Goal: Task Accomplishment & Management: Manage account settings

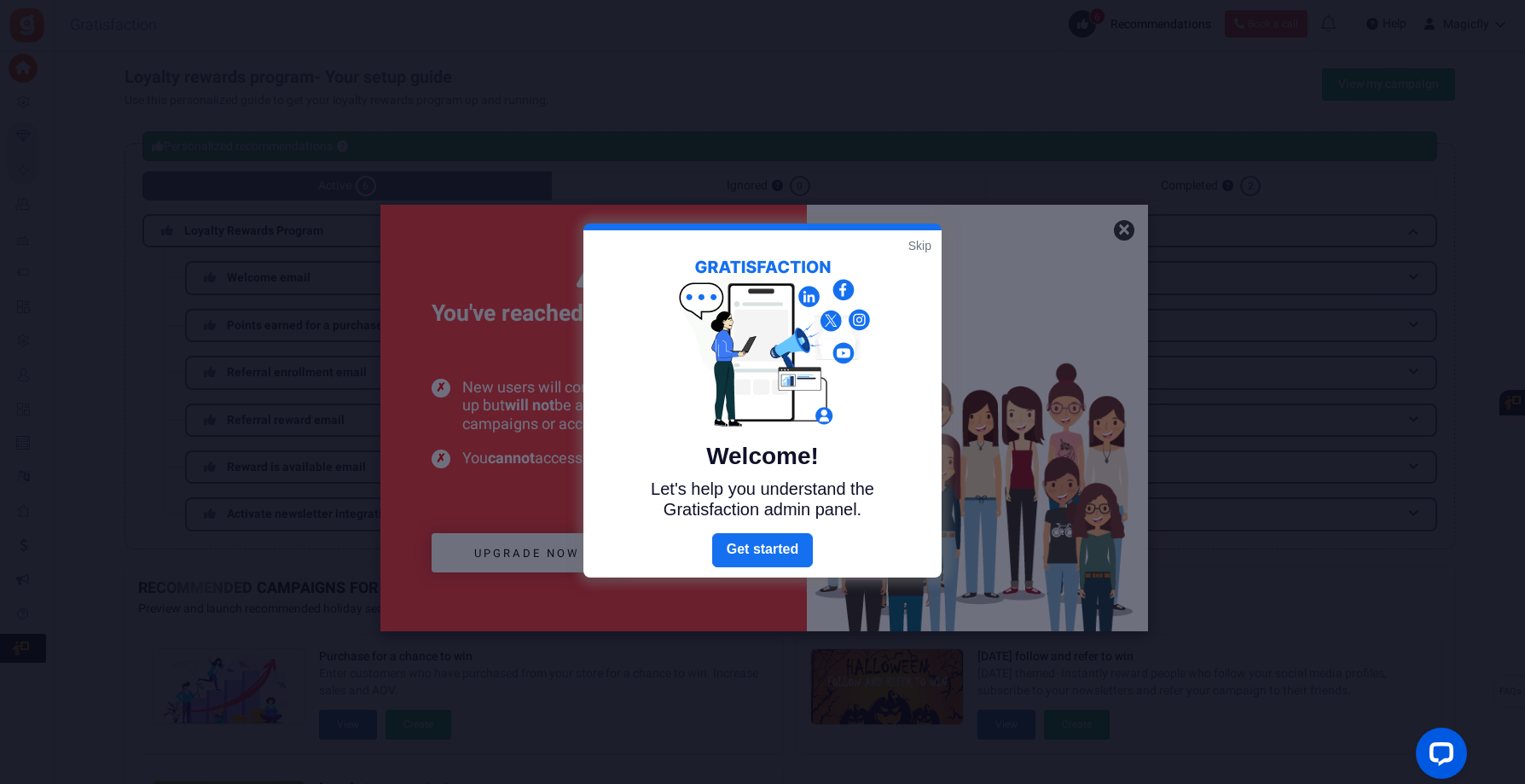
click at [917, 248] on link "Skip" at bounding box center [920, 246] width 23 height 17
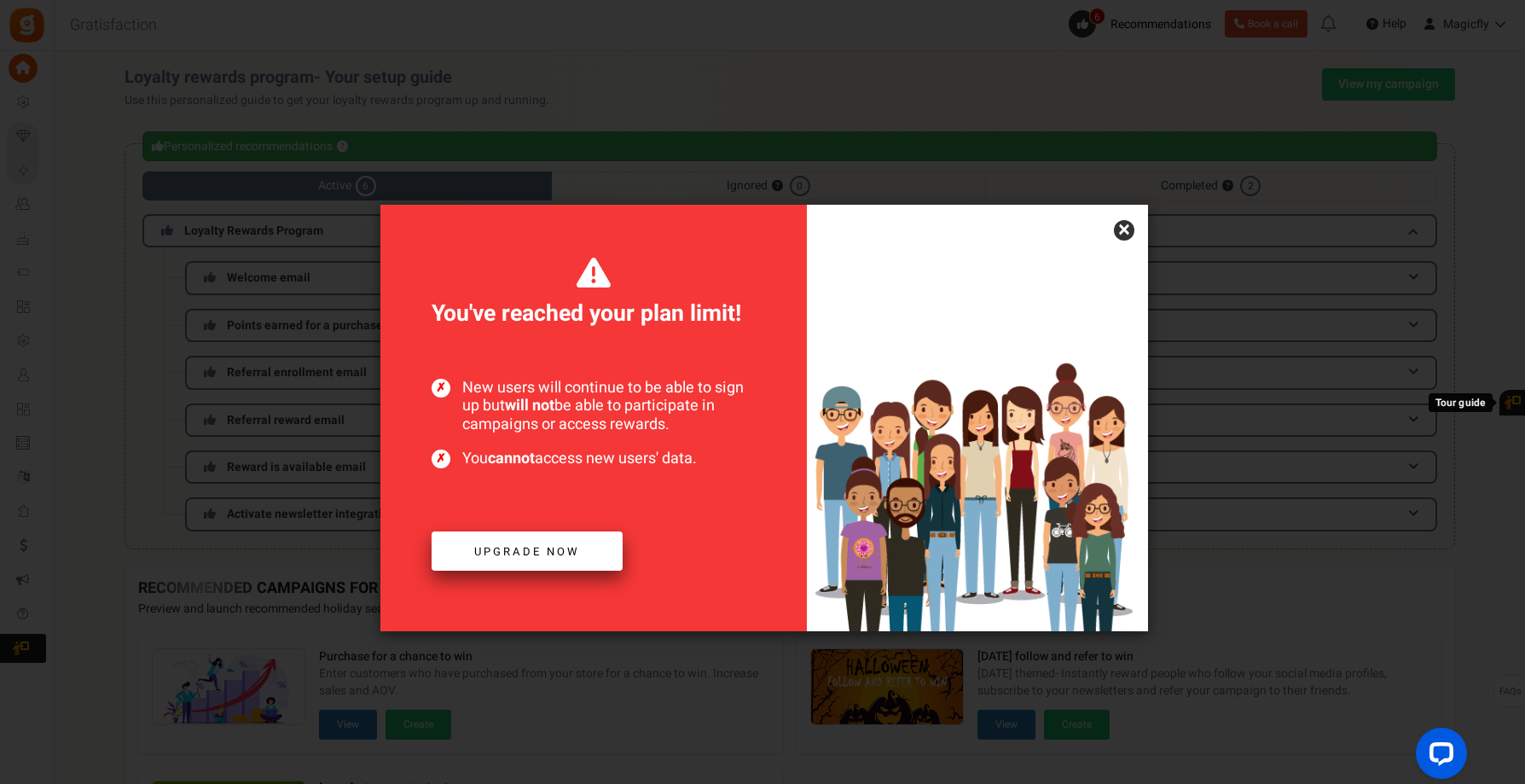
click at [538, 545] on span "Upgrade now" at bounding box center [527, 550] width 106 height 16
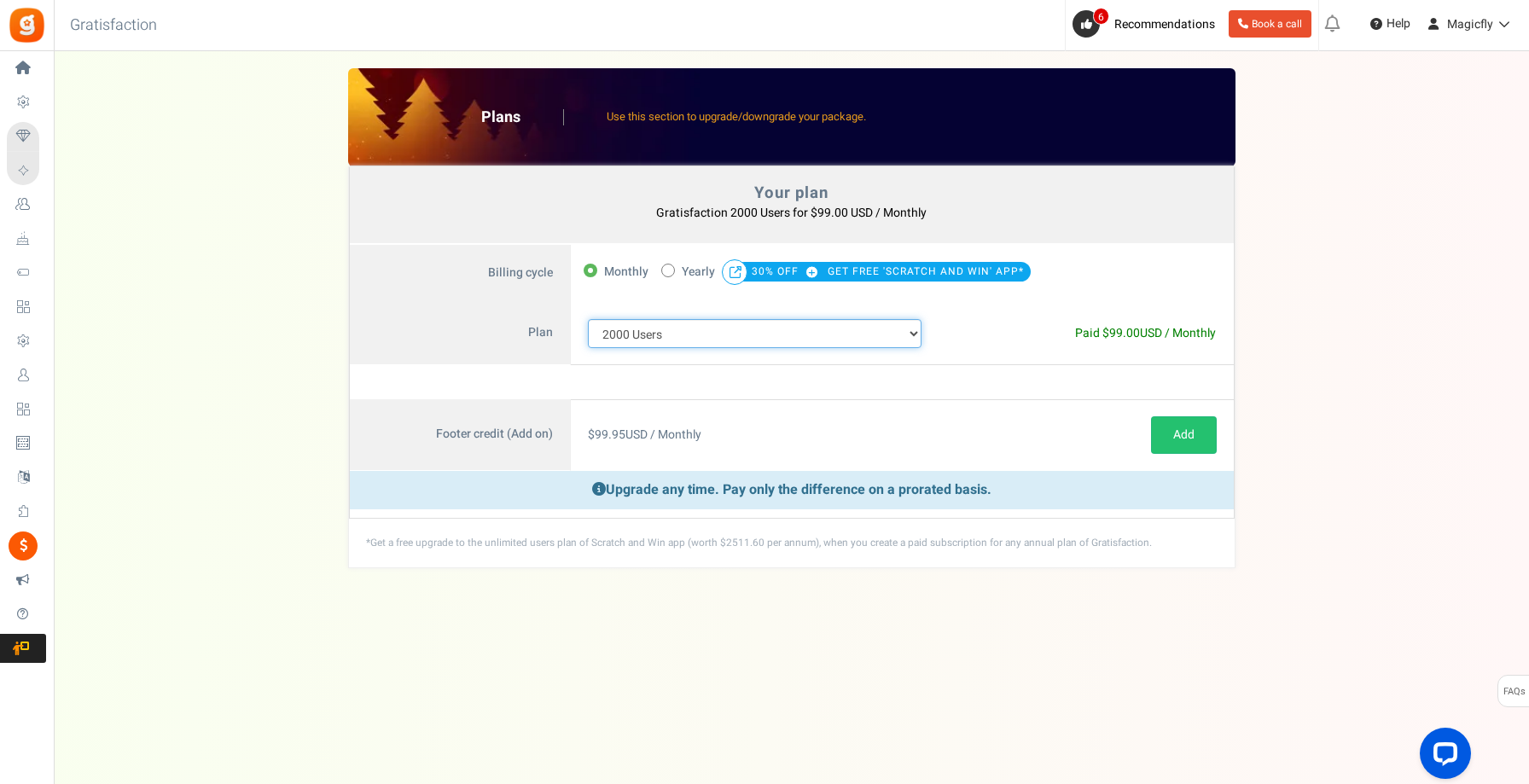
click at [746, 346] on select "100 Users 200 Users 500 Users 1000 Users 2000 Users 3000 Users 4000 Users 5000 …" at bounding box center [755, 333] width 334 height 29
select select "880"
click at [588, 319] on select "100 Users 200 Users 500 Users 1000 Users 2000 Users 3000 Users 4000 Users 5000 …" at bounding box center [755, 333] width 334 height 29
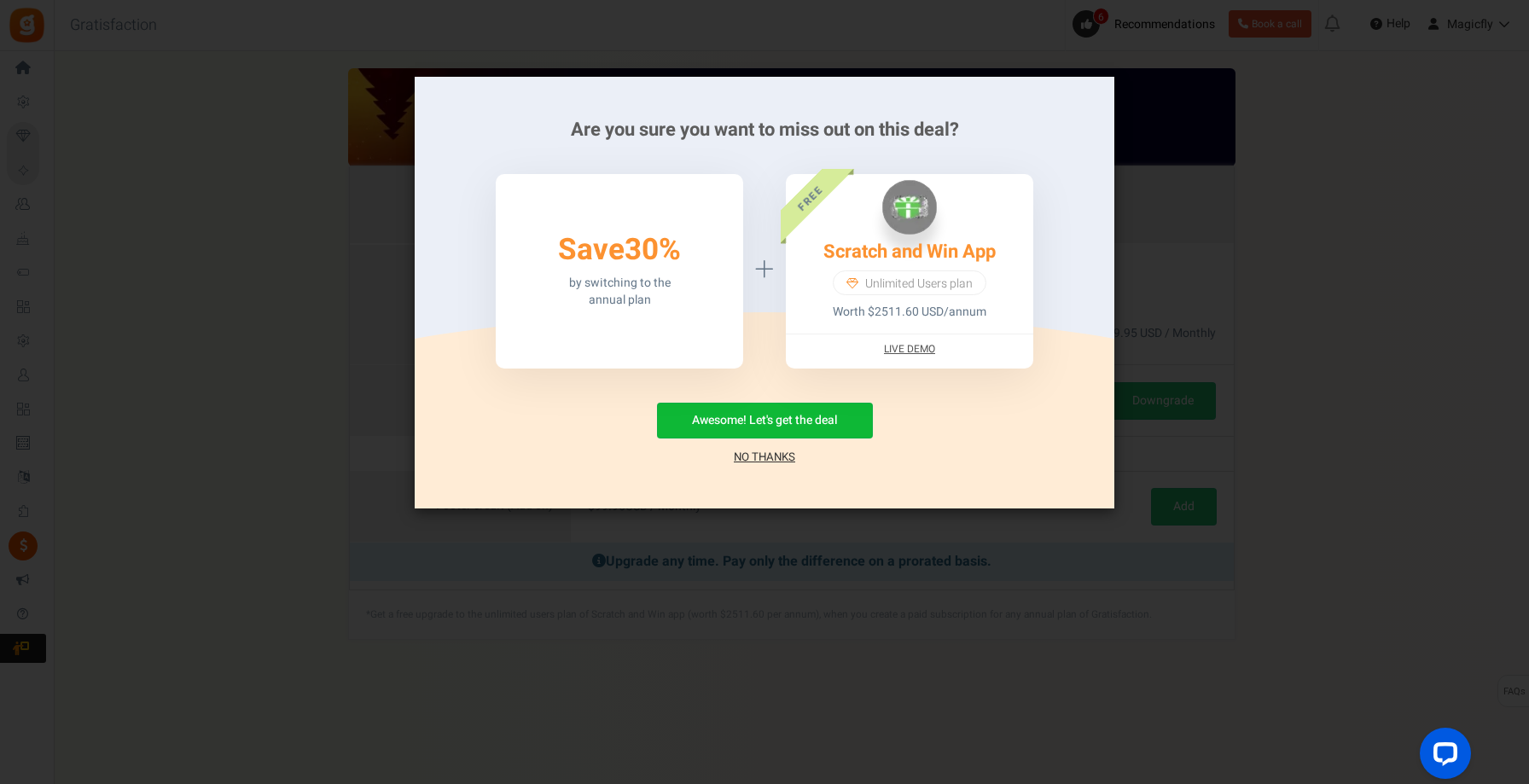
click at [762, 458] on link "No Thanks" at bounding box center [764, 456] width 61 height 17
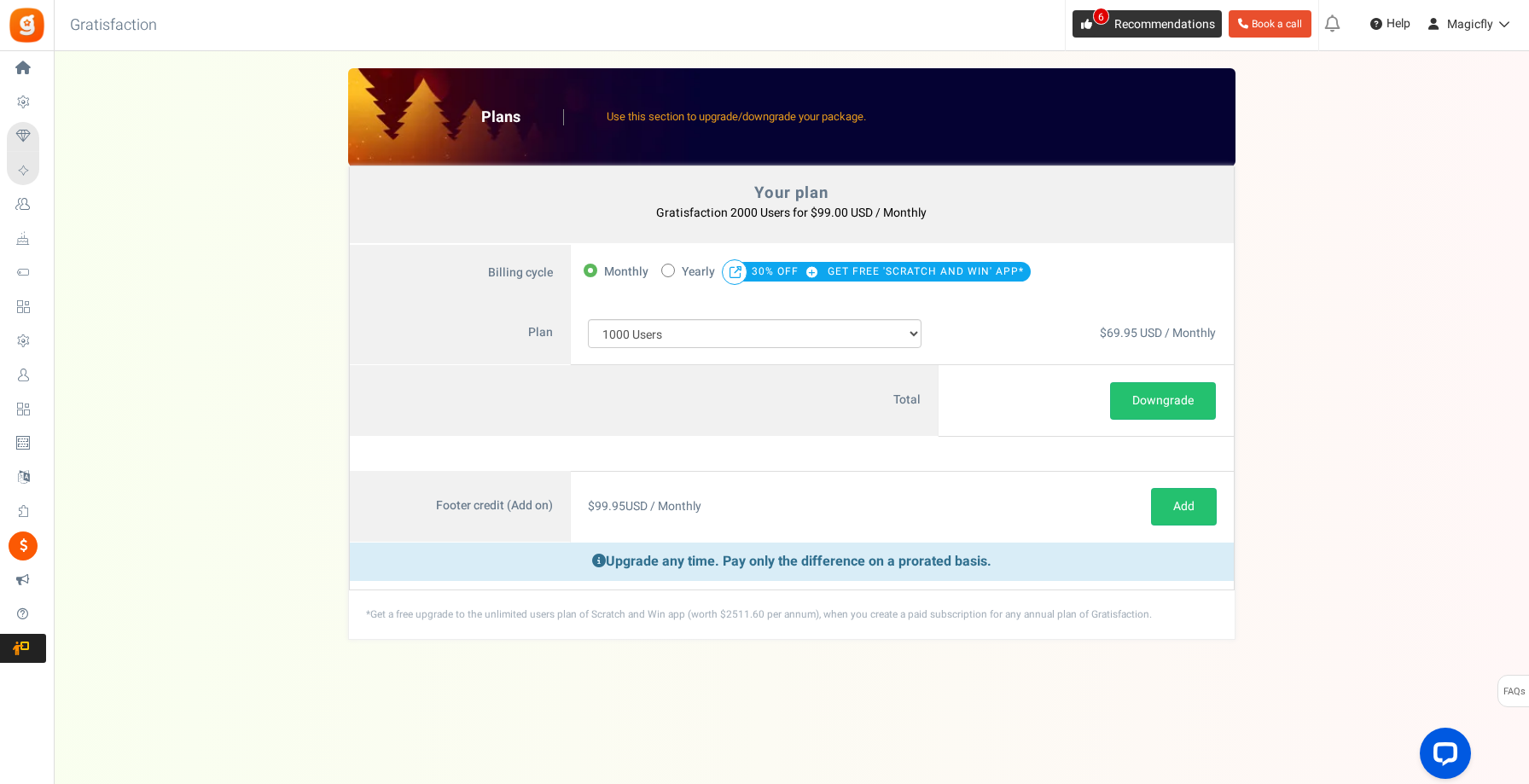
click at [1102, 16] on span "6" at bounding box center [1100, 16] width 16 height 17
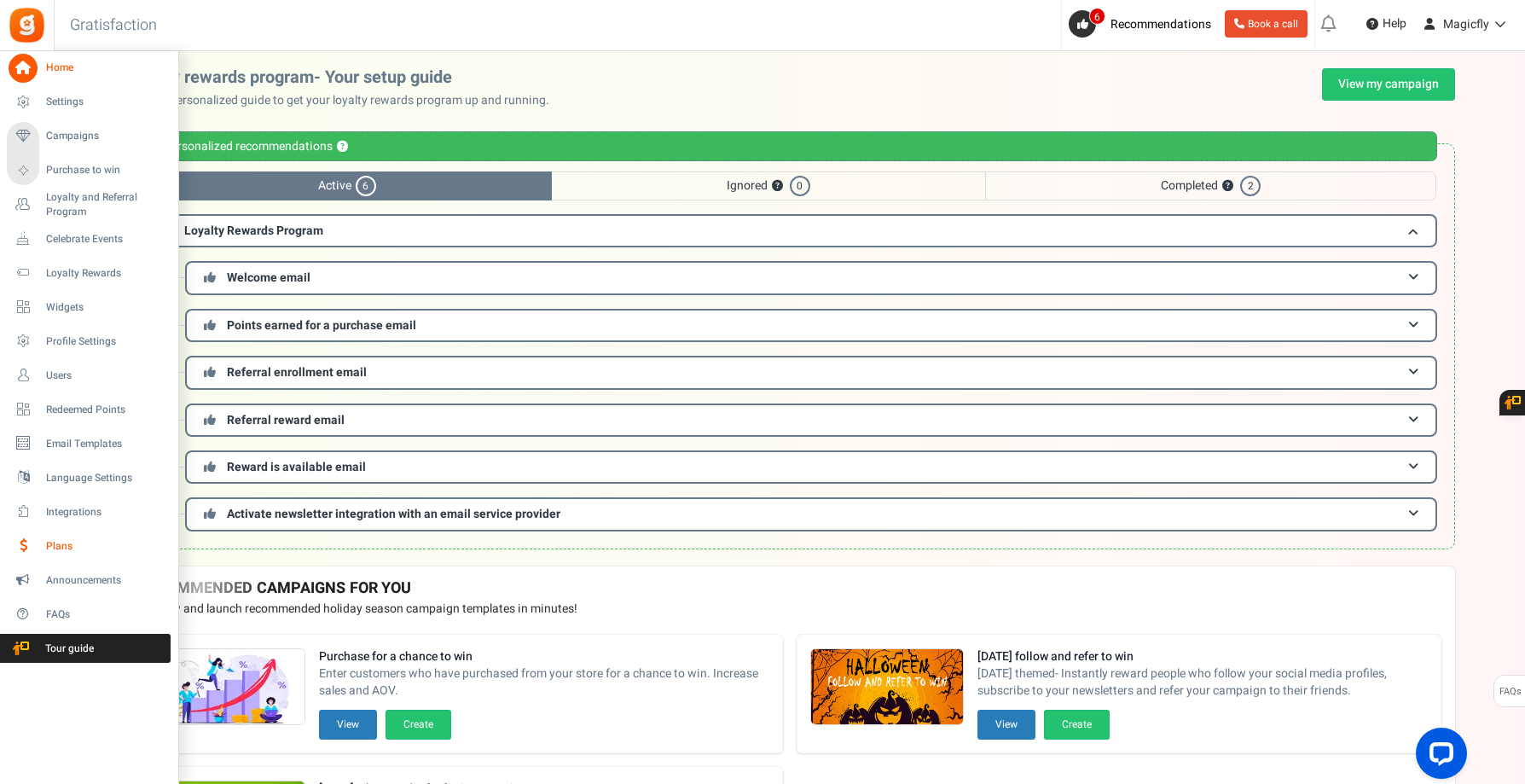
click at [69, 542] on span "Plans" at bounding box center [106, 546] width 120 height 15
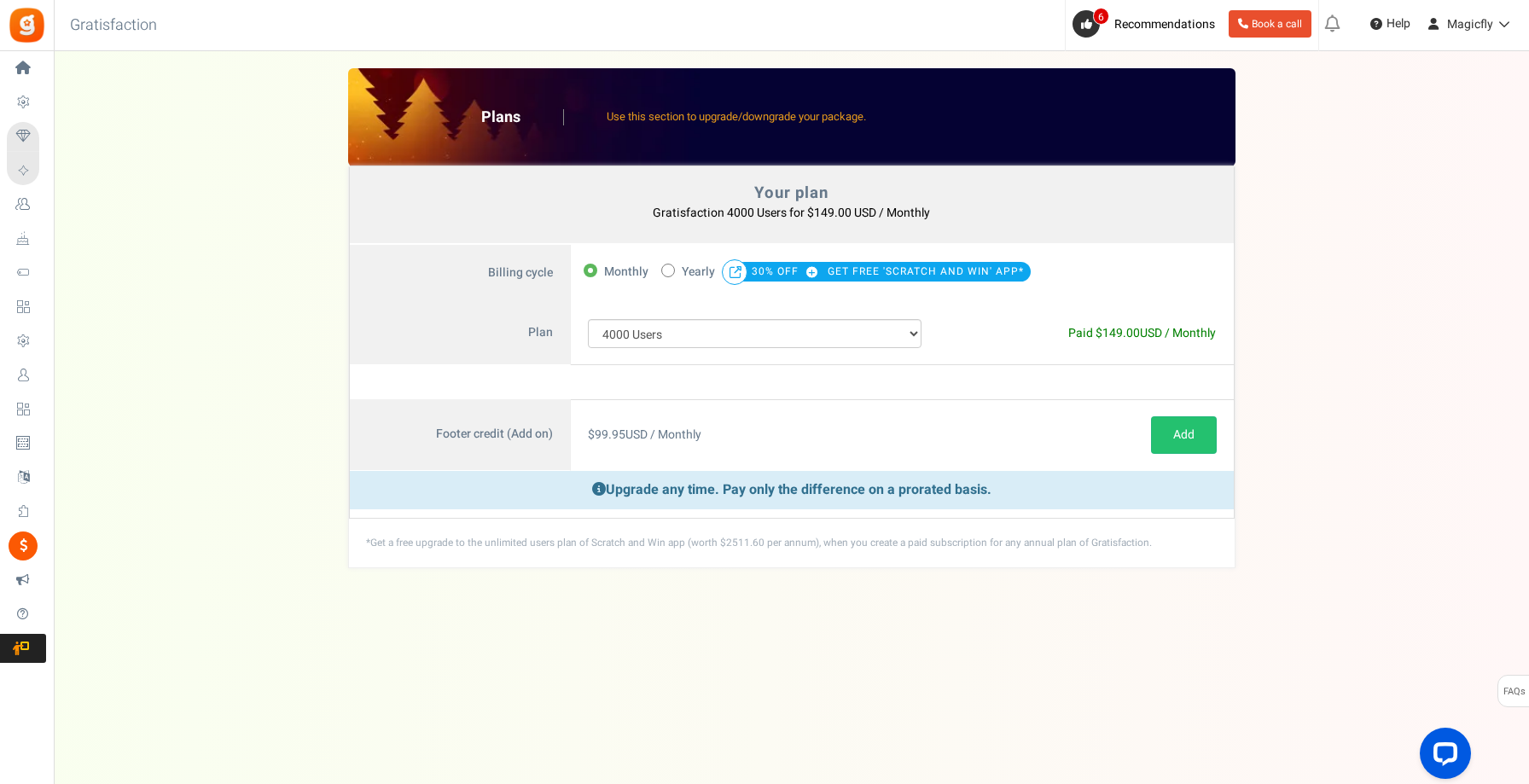
click at [25, 21] on img at bounding box center [26, 24] width 38 height 38
